Goal: Task Accomplishment & Management: Manage account settings

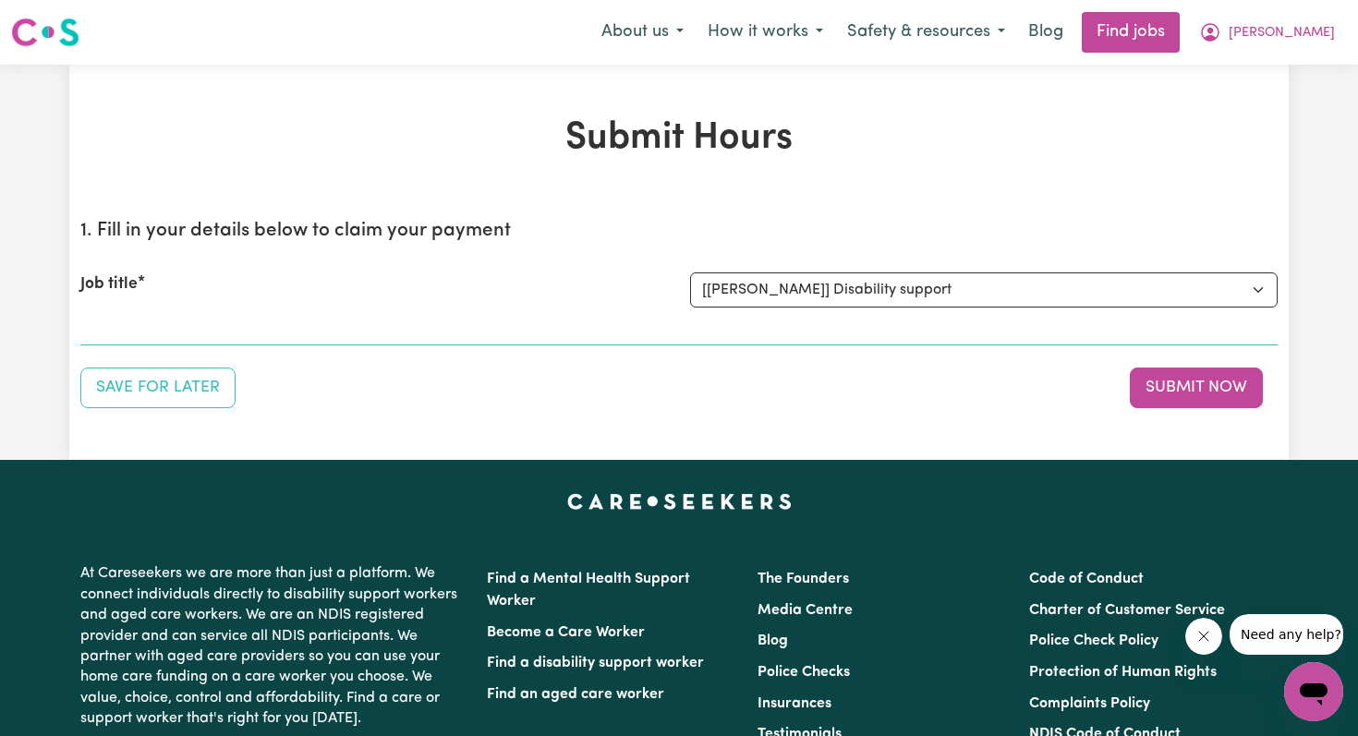
click at [690, 272] on select "Select the job you're submitting hours for... [Anqi Dong] Disability support" at bounding box center [983, 289] width 587 height 35
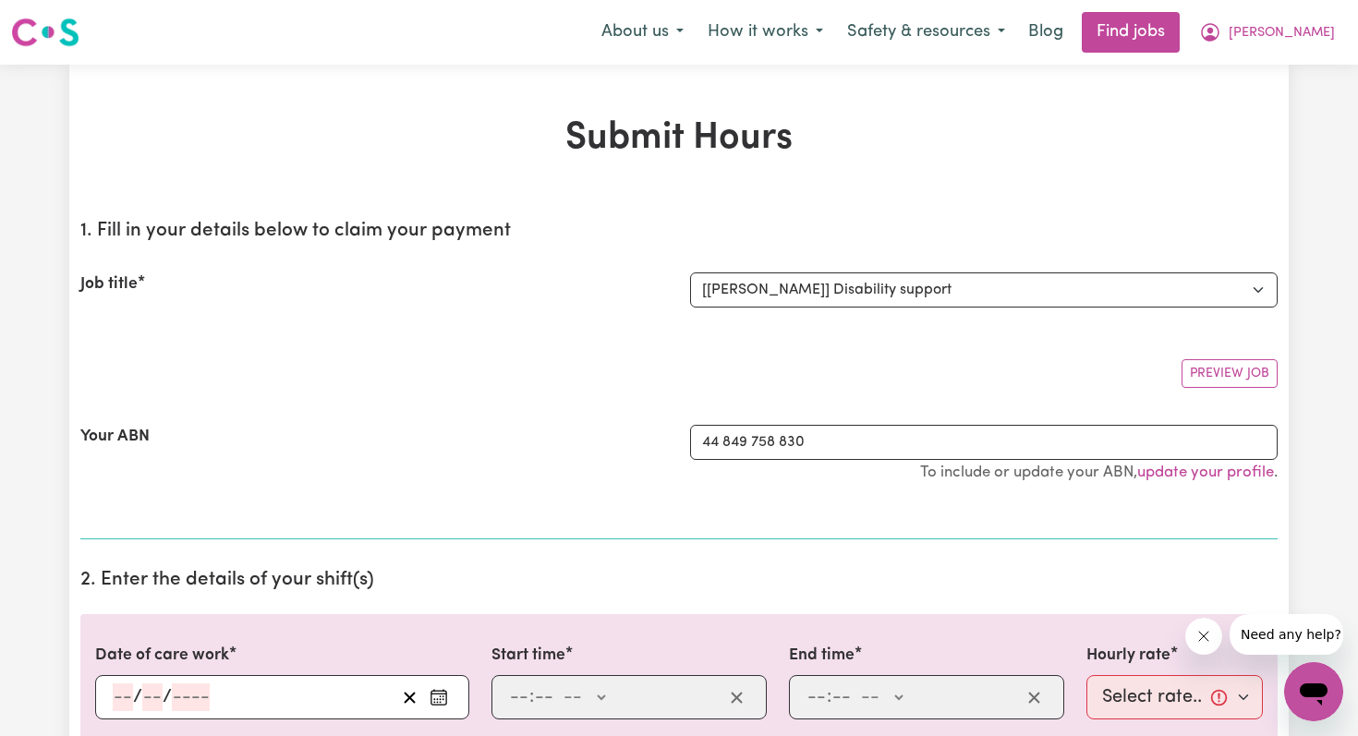
select select "0"
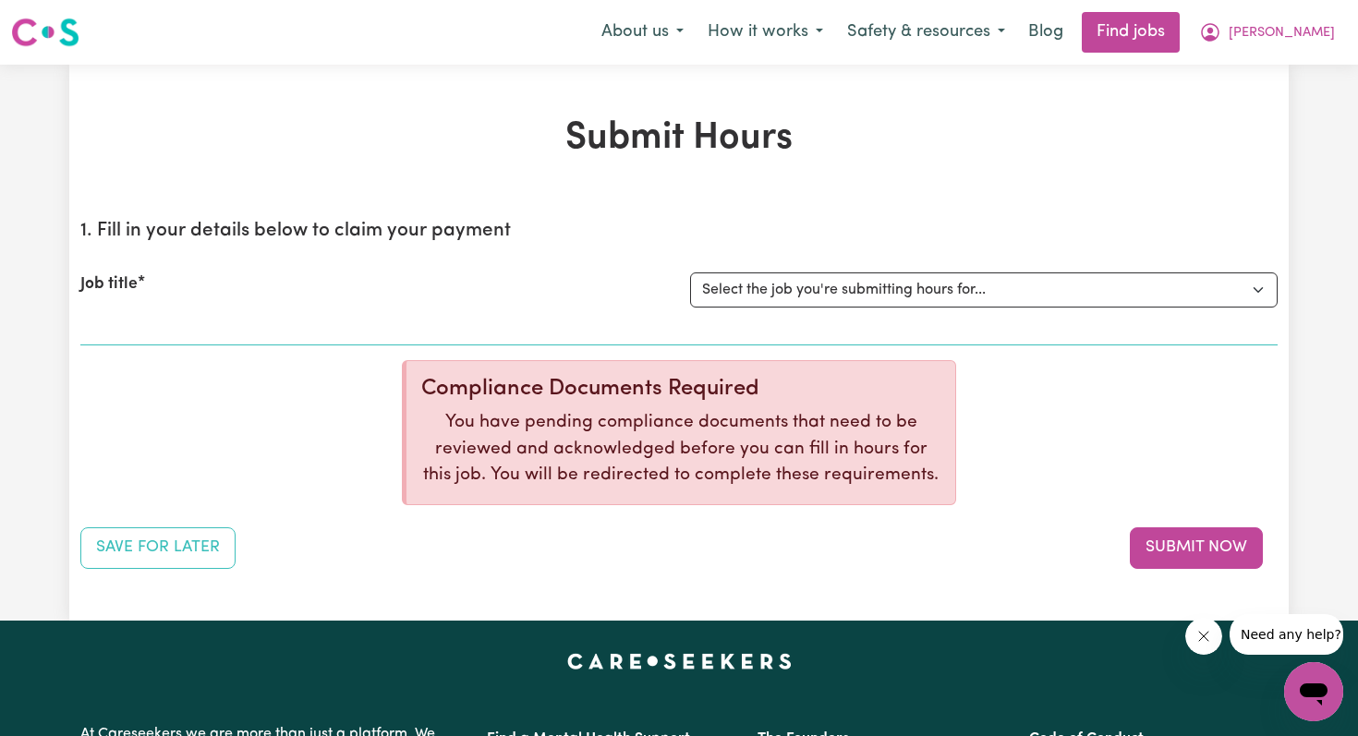
click at [801, 286] on select "Select the job you're submitting hours for... [Anqi Dong] Disability support" at bounding box center [983, 289] width 587 height 35
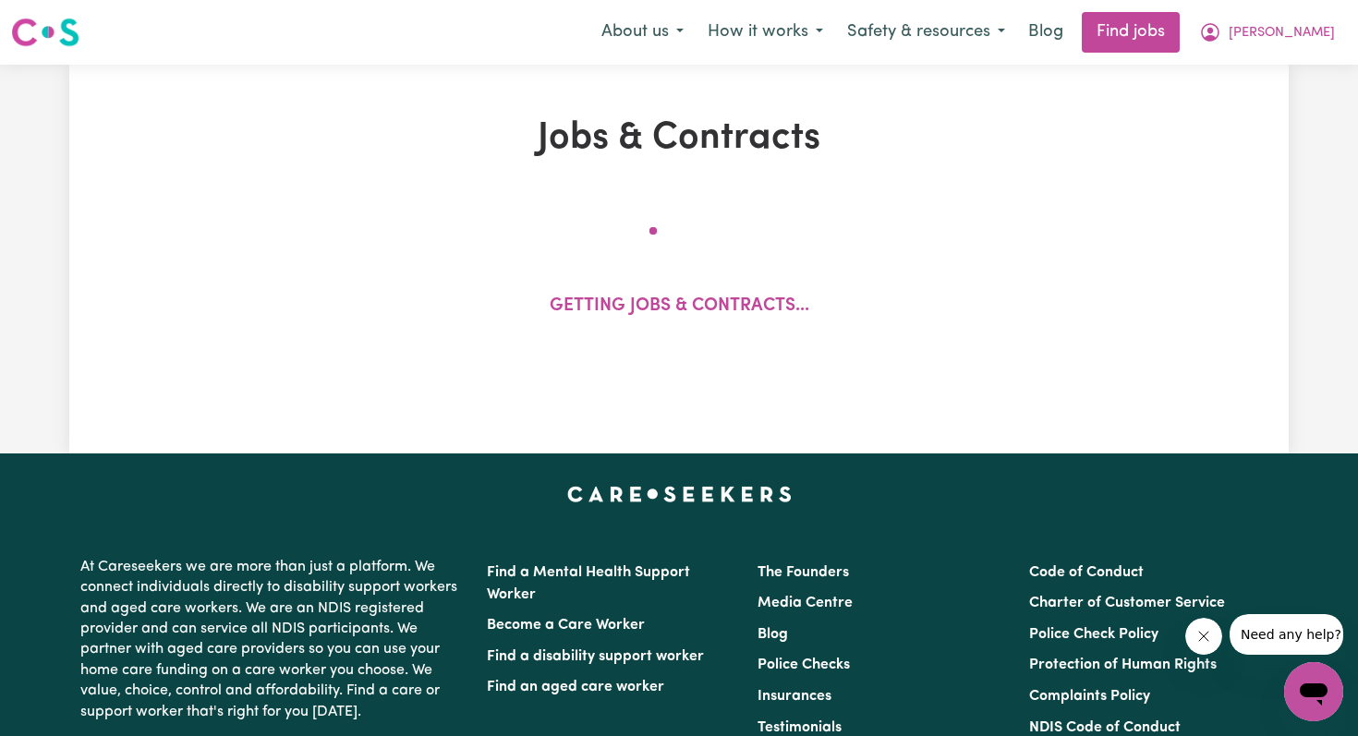
click at [801, 323] on div "Getting jobs & contracts..." at bounding box center [680, 281] width 260 height 108
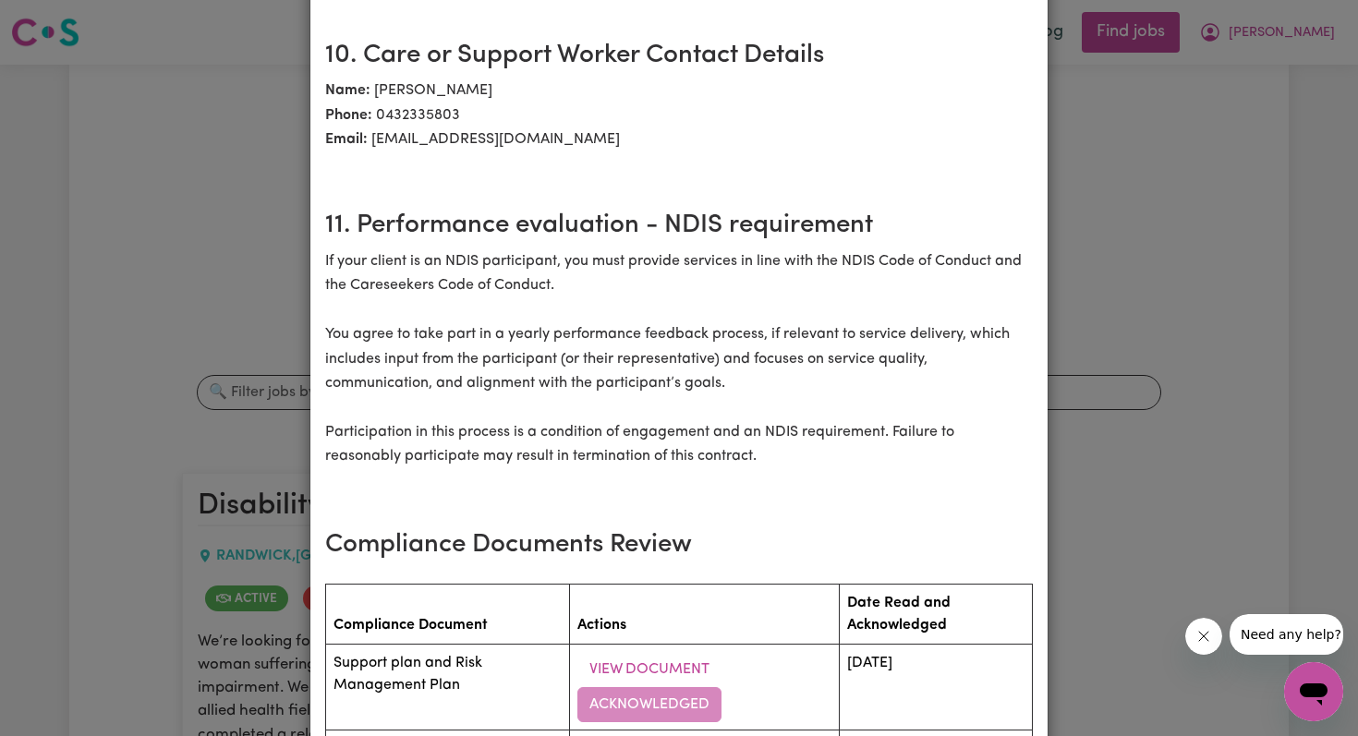
scroll to position [3129, 0]
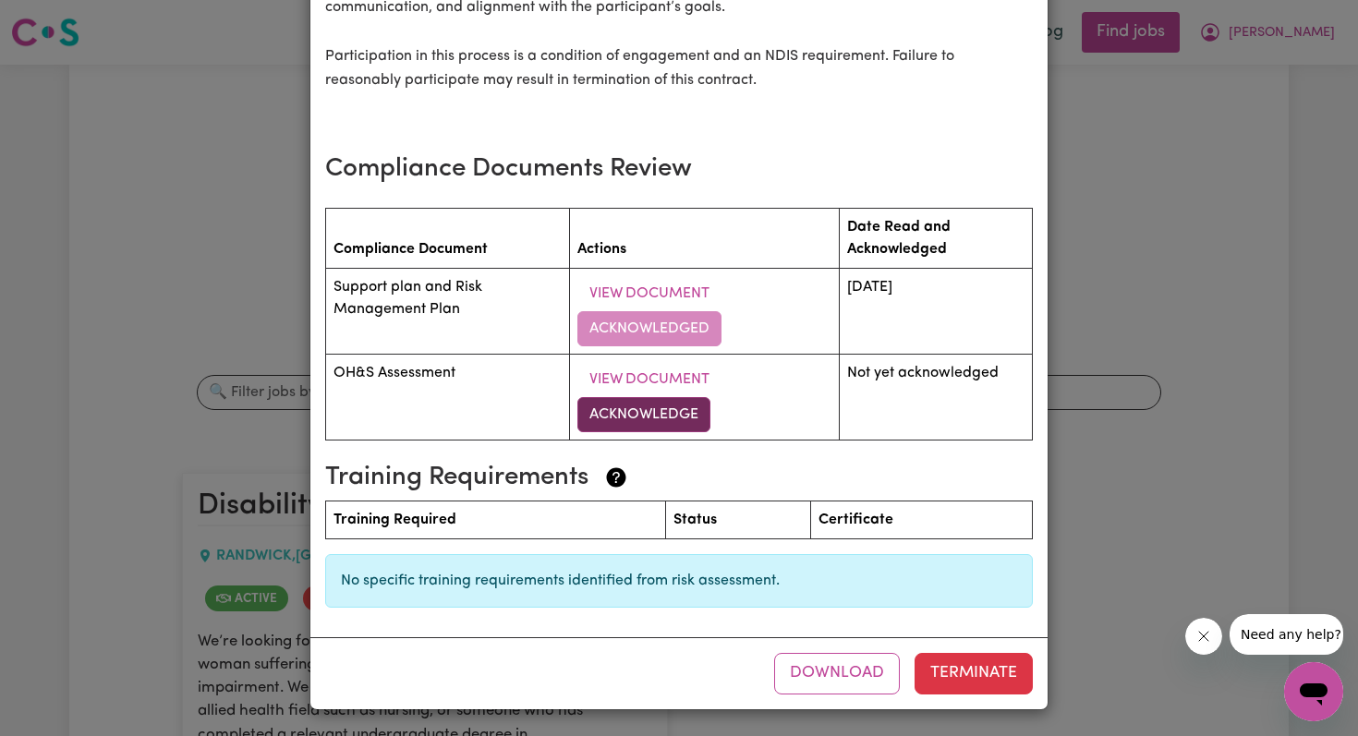
click at [661, 412] on button "Acknowledge" at bounding box center [643, 414] width 133 height 35
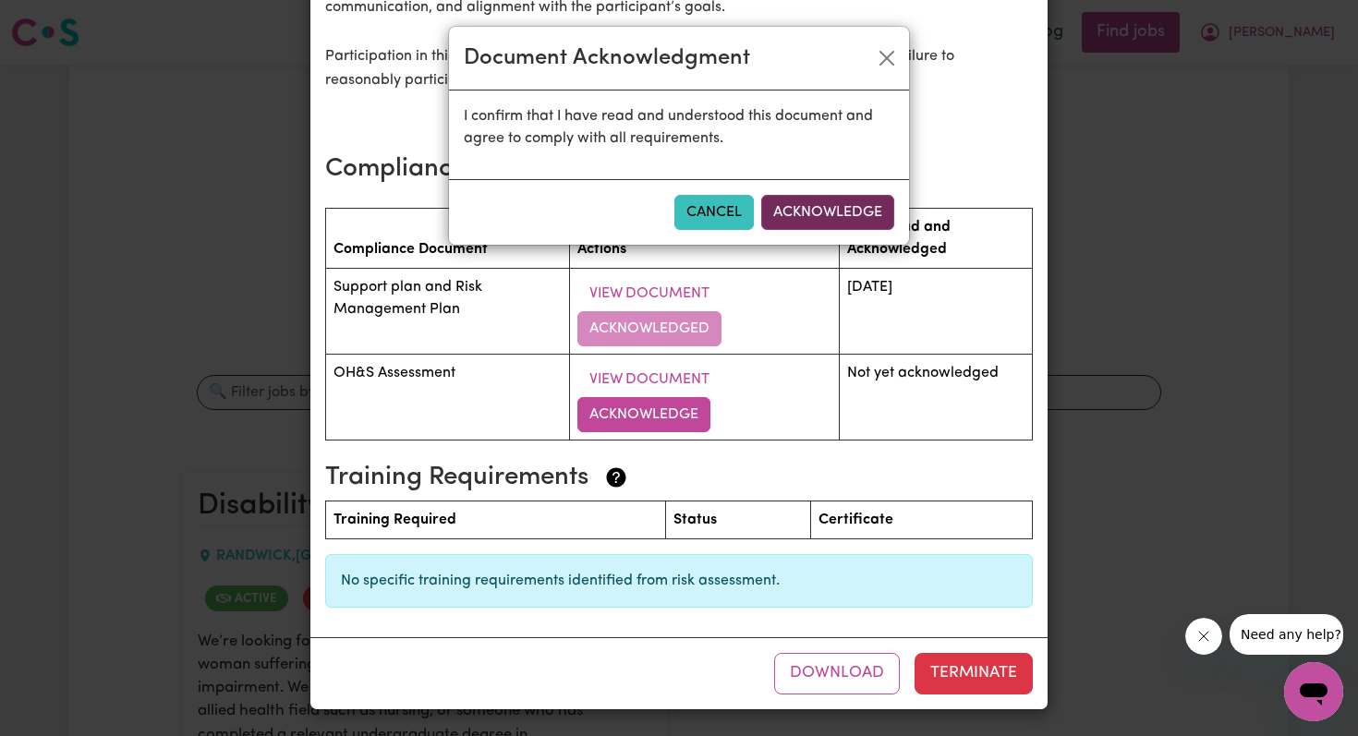
click at [857, 211] on button "Acknowledge" at bounding box center [827, 212] width 133 height 35
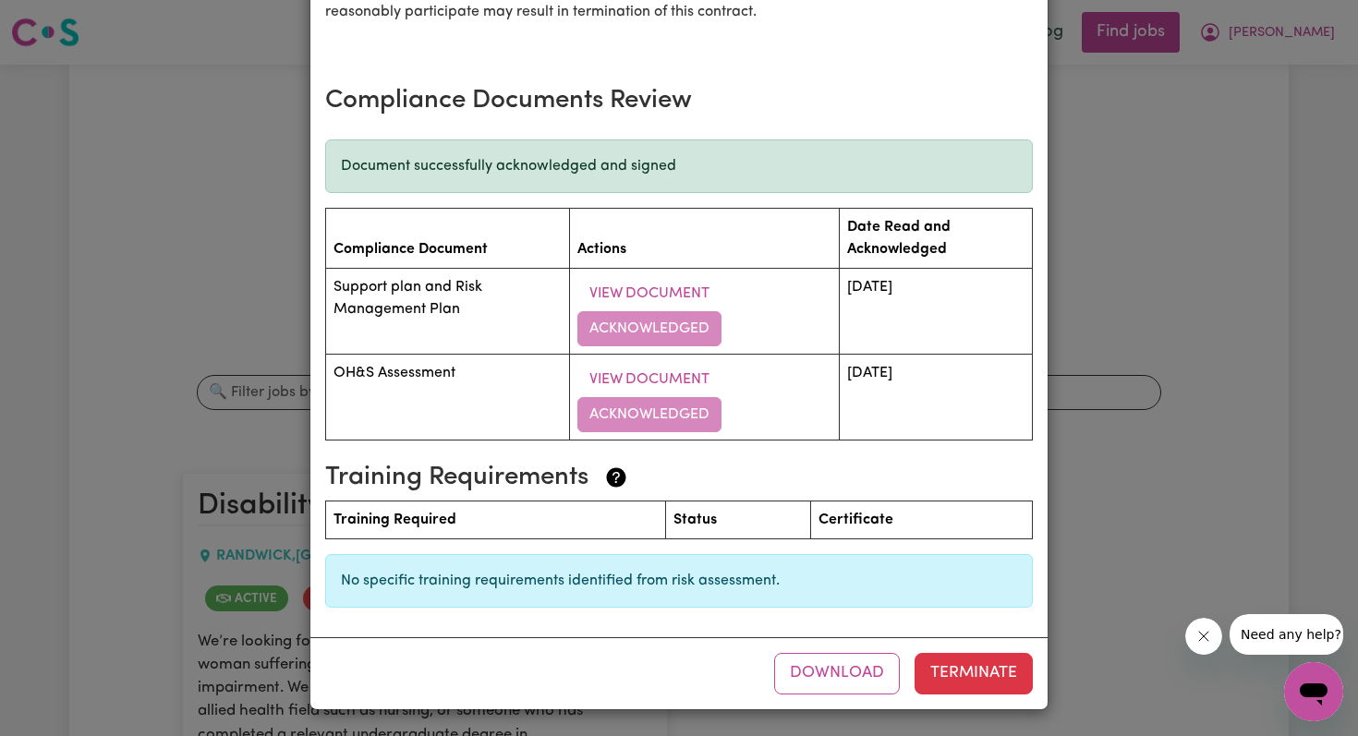
scroll to position [3197, 0]
click at [876, 685] on button "Download" at bounding box center [837, 673] width 126 height 41
click at [954, 682] on button "Terminate" at bounding box center [973, 673] width 118 height 41
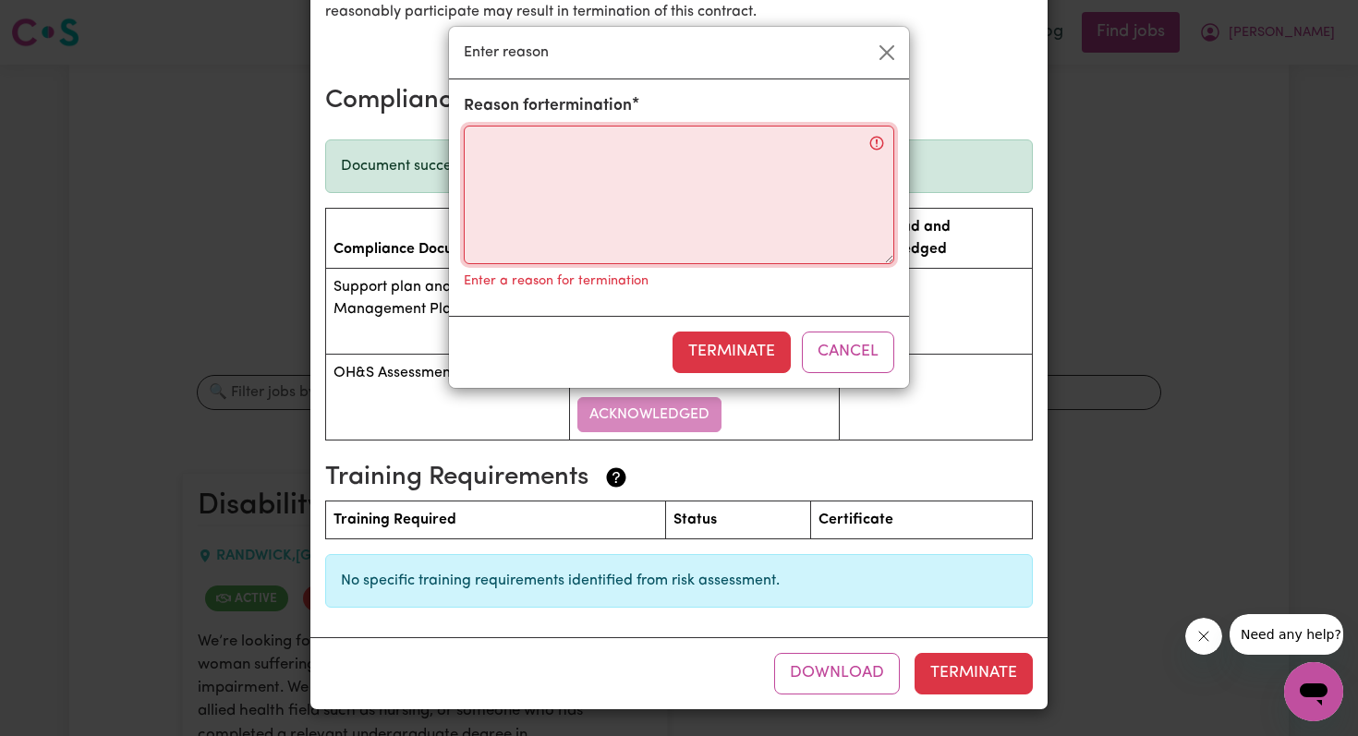
click at [672, 198] on textarea "Reason for termination" at bounding box center [679, 195] width 430 height 139
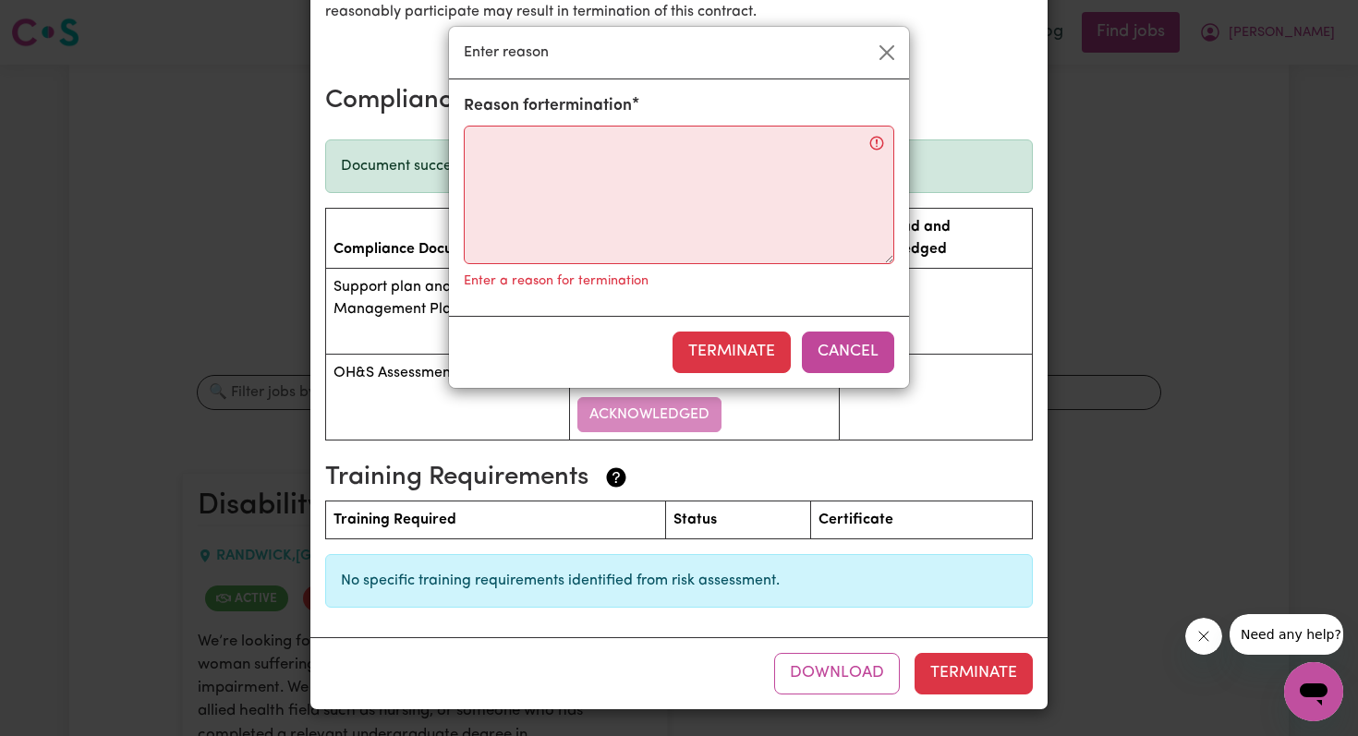
click at [855, 344] on button "Cancel" at bounding box center [848, 352] width 92 height 41
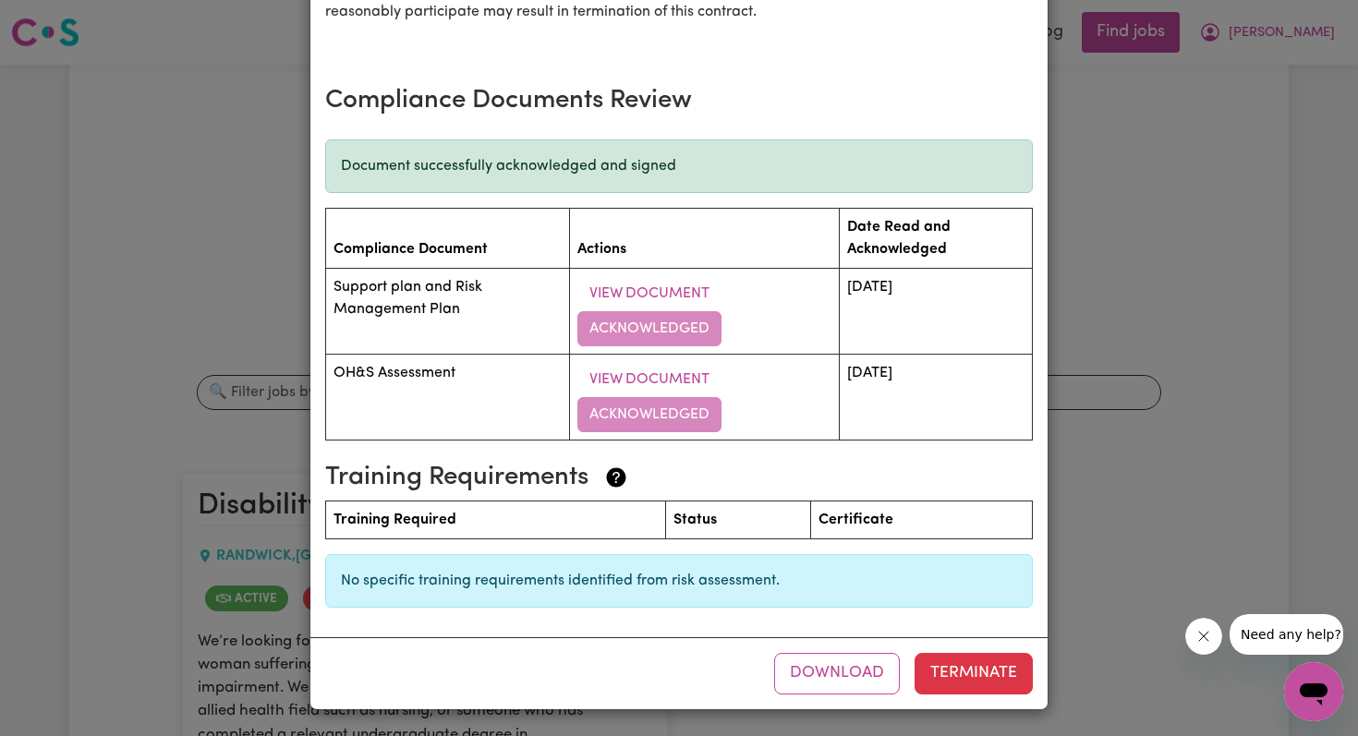
click at [673, 525] on th "Status" at bounding box center [737, 520] width 145 height 38
click at [931, 673] on button "Terminate" at bounding box center [973, 673] width 118 height 41
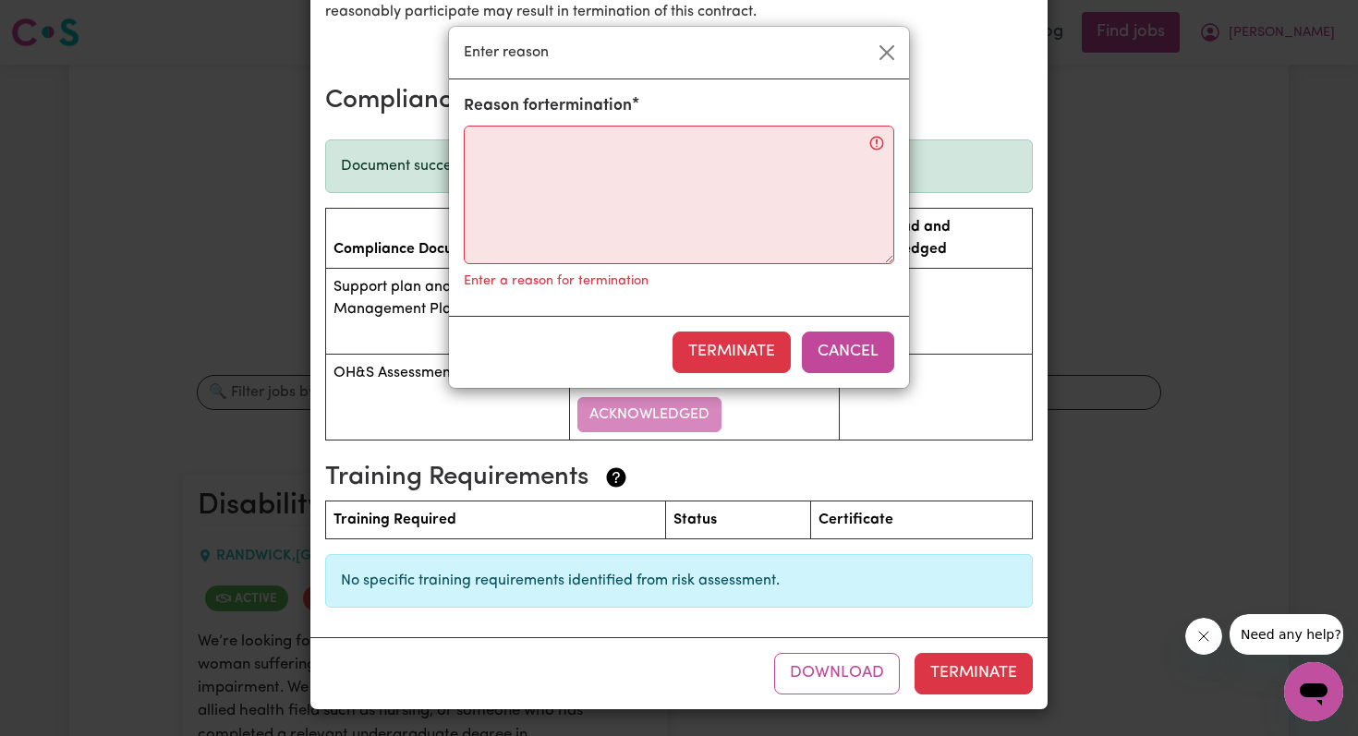
click at [858, 356] on button "Cancel" at bounding box center [848, 352] width 92 height 41
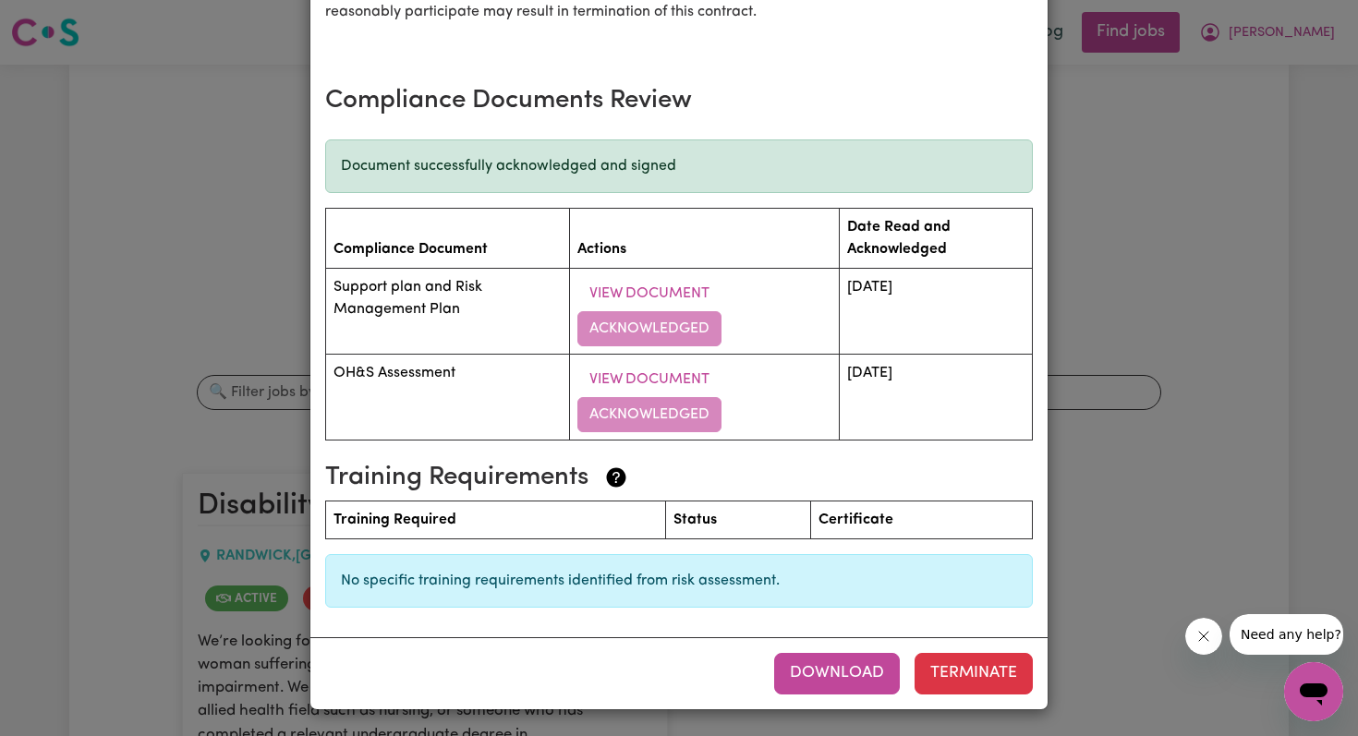
click at [852, 682] on button "Download" at bounding box center [837, 673] width 126 height 41
